Goal: Task Accomplishment & Management: Complete application form

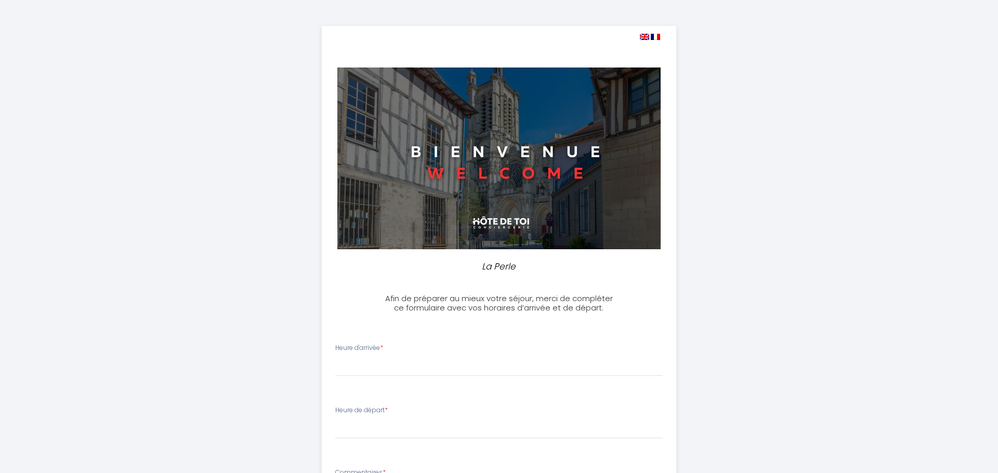
select select
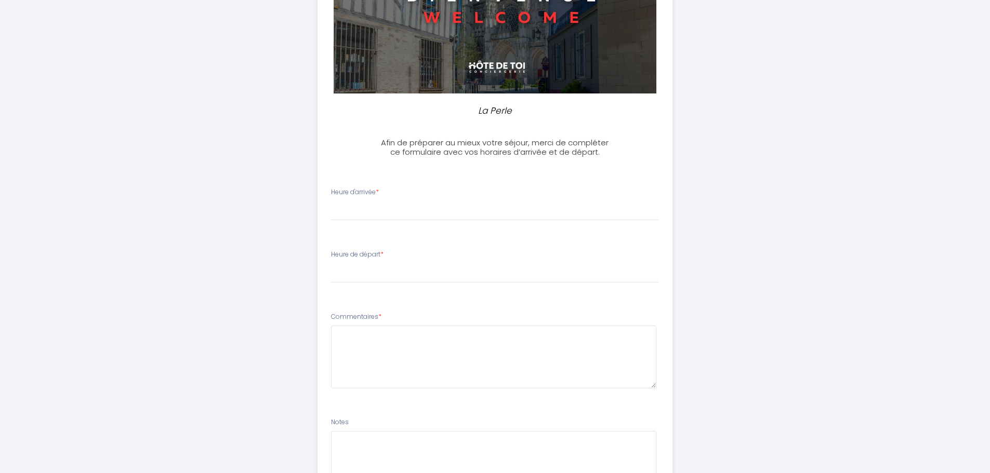
select select "17:00"
click at [331, 201] on select "17:00 17:30 18:00 18:30 19:00 19:30 20:00 20:30 21:00 21:30 22:00 22:30 23:00 2…" at bounding box center [495, 211] width 328 height 20
click at [389, 275] on select "00:00 00:30 01:00 01:30 02:00 02:30 03:00 03:30 04:00 04:30 05:00 05:30 06:00 0…" at bounding box center [495, 273] width 328 height 20
select select "09:00"
click at [331, 263] on select "00:00 00:30 01:00 01:30 02:00 02:30 03:00 03:30 04:00 04:30 05:00 05:30 06:00 0…" at bounding box center [495, 273] width 328 height 20
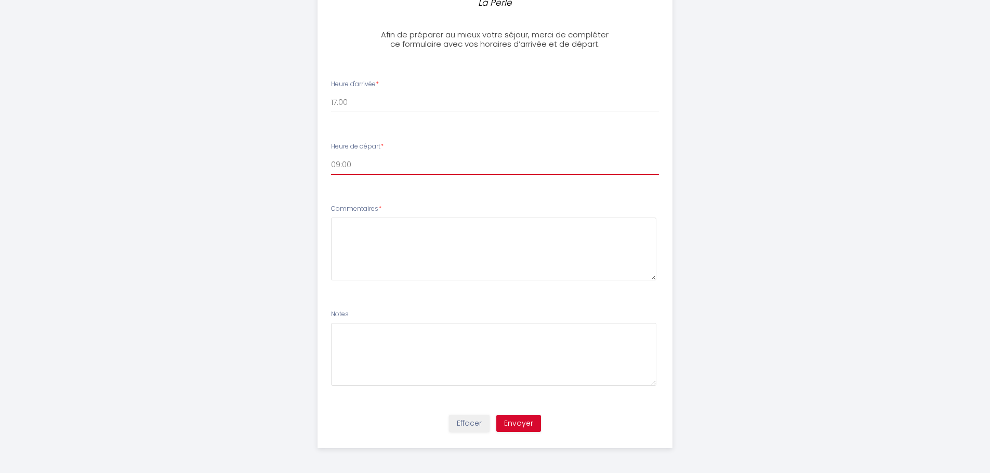
scroll to position [265, 0]
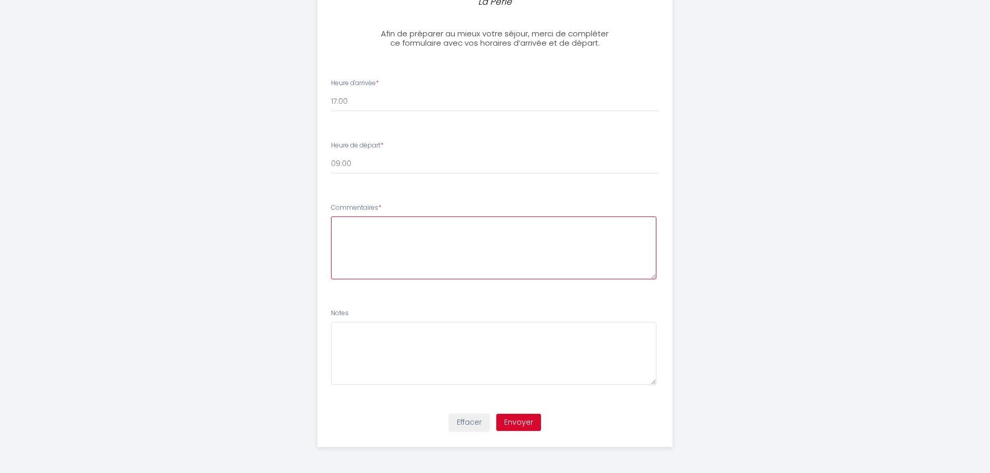
click at [426, 239] on textarea at bounding box center [493, 248] width 325 height 63
click at [525, 424] on button "Envoyer" at bounding box center [518, 423] width 45 height 18
click at [443, 250] on textarea at bounding box center [493, 248] width 325 height 63
type textarea "Départ [DATE] à 9h au plus tard"
click at [518, 422] on button "Envoyer" at bounding box center [518, 423] width 45 height 18
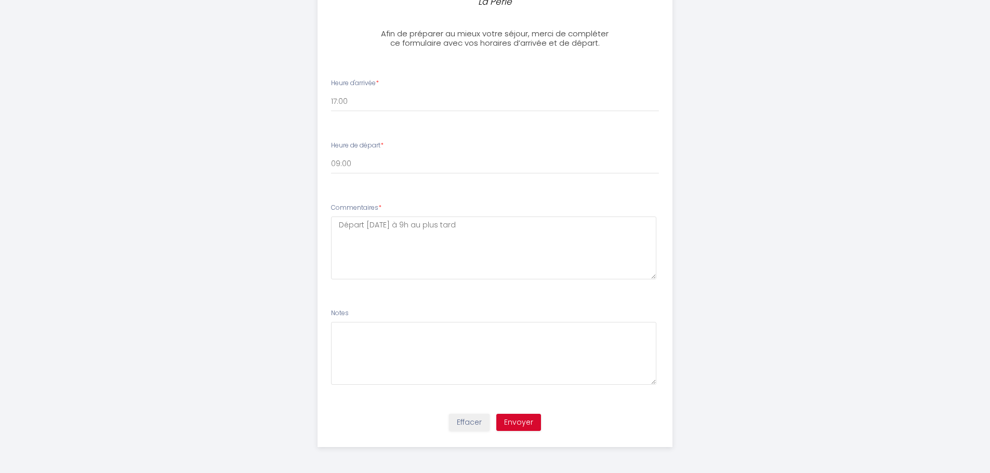
scroll to position [0, 0]
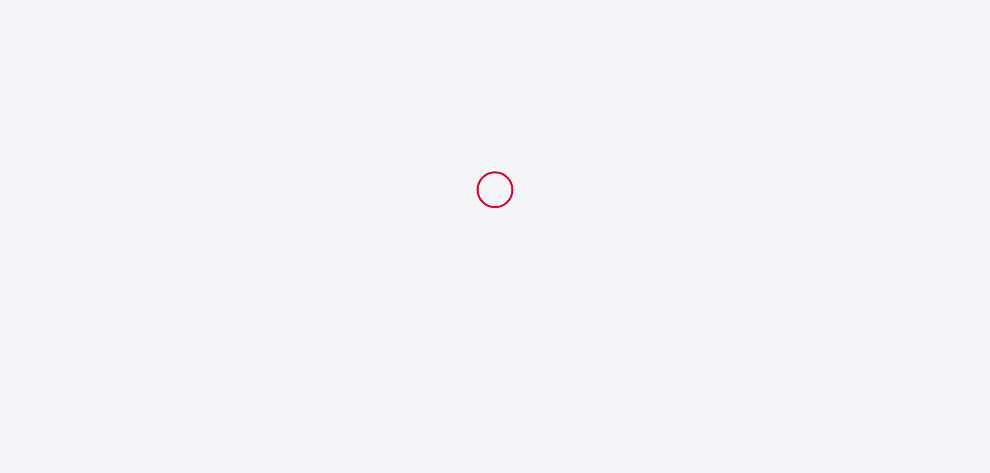
select select "09:00"
